Goal: Task Accomplishment & Management: Manage account settings

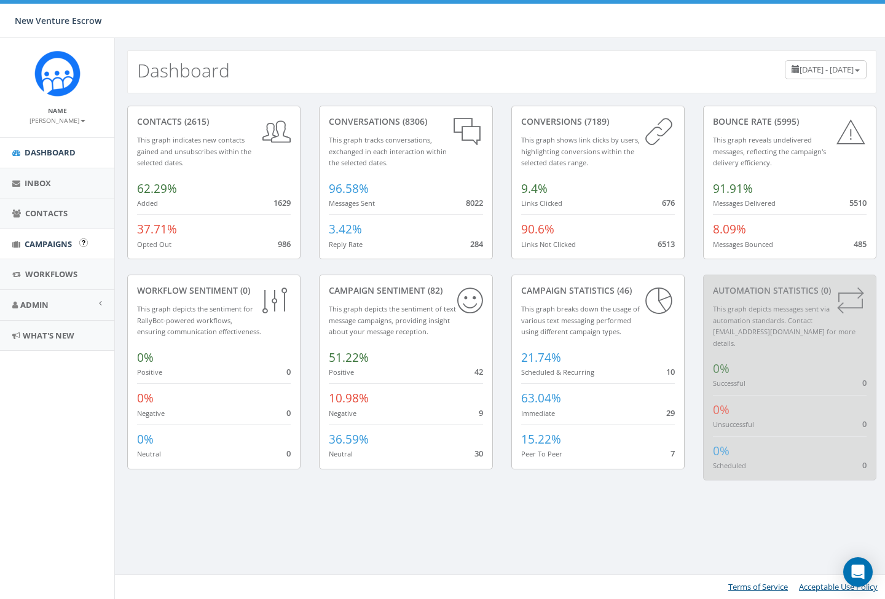
click at [38, 246] on span "Campaigns" at bounding box center [48, 243] width 47 height 11
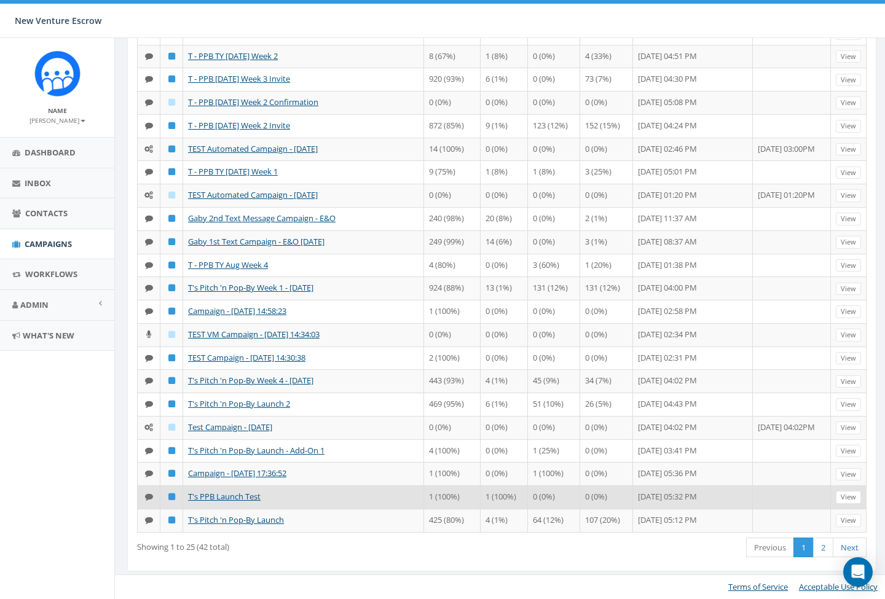
scroll to position [346, 0]
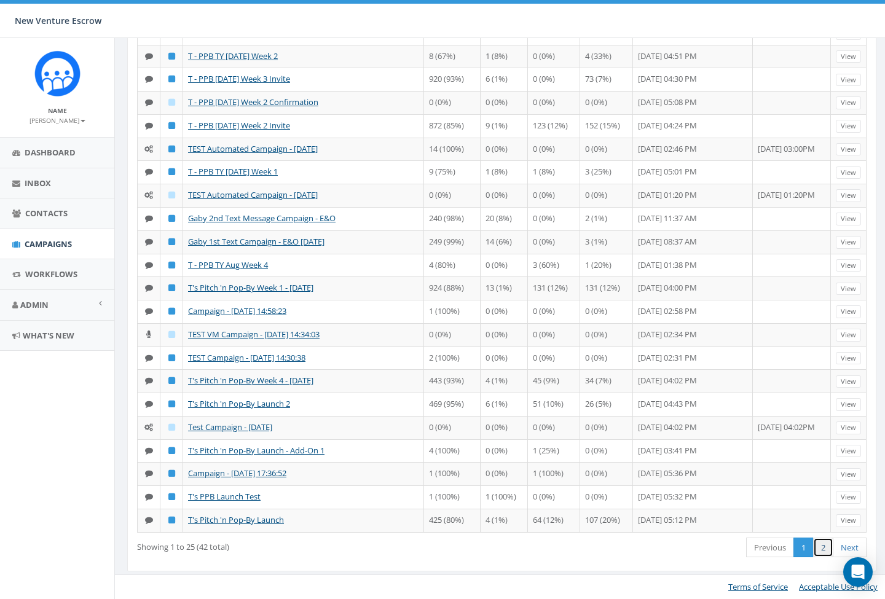
click at [820, 541] on link "2" at bounding box center [823, 548] width 20 height 20
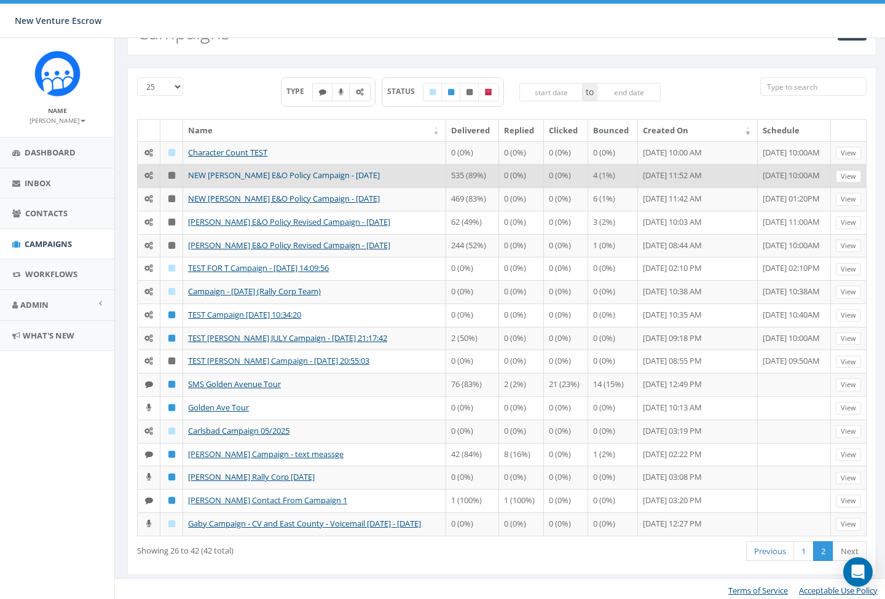
click at [254, 173] on link "NEW [PERSON_NAME] E&O Policy Campaign - [DATE]" at bounding box center [284, 175] width 192 height 11
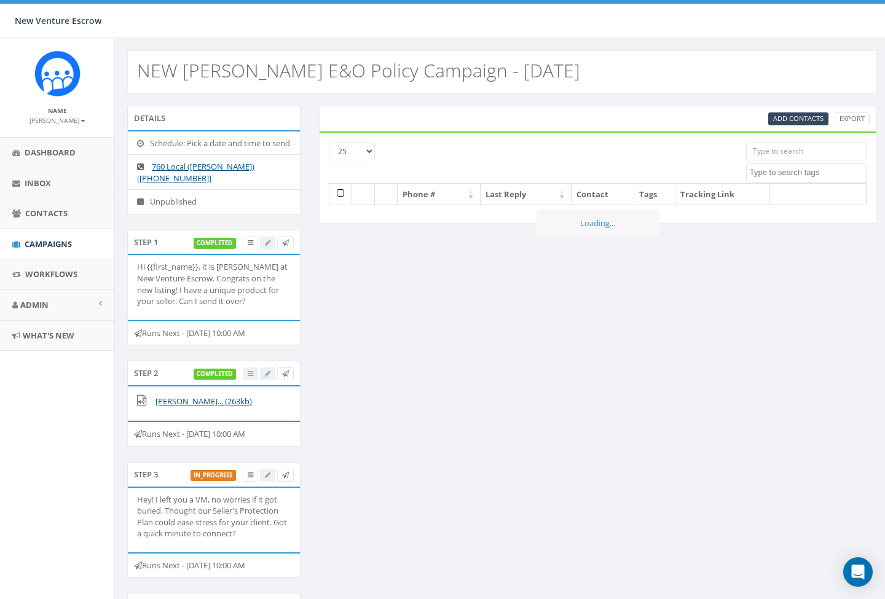
select select
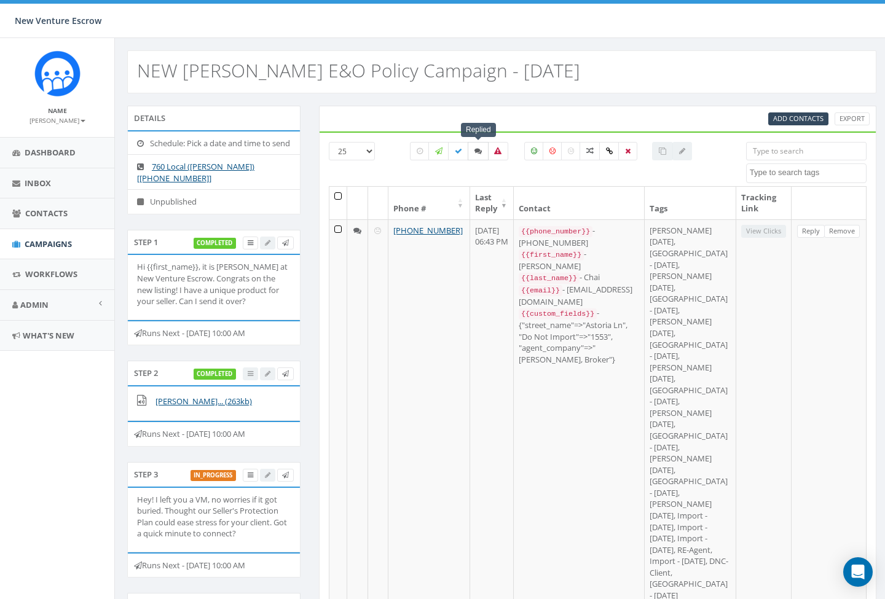
click at [474, 152] on icon at bounding box center [477, 150] width 7 height 7
checkbox input "true"
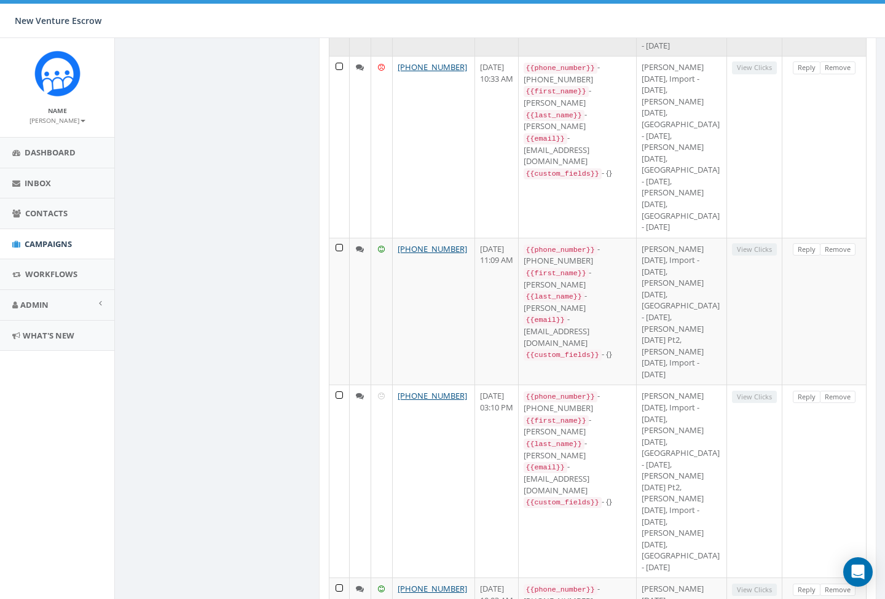
scroll to position [2231, 0]
